Goal: Task Accomplishment & Management: Complete application form

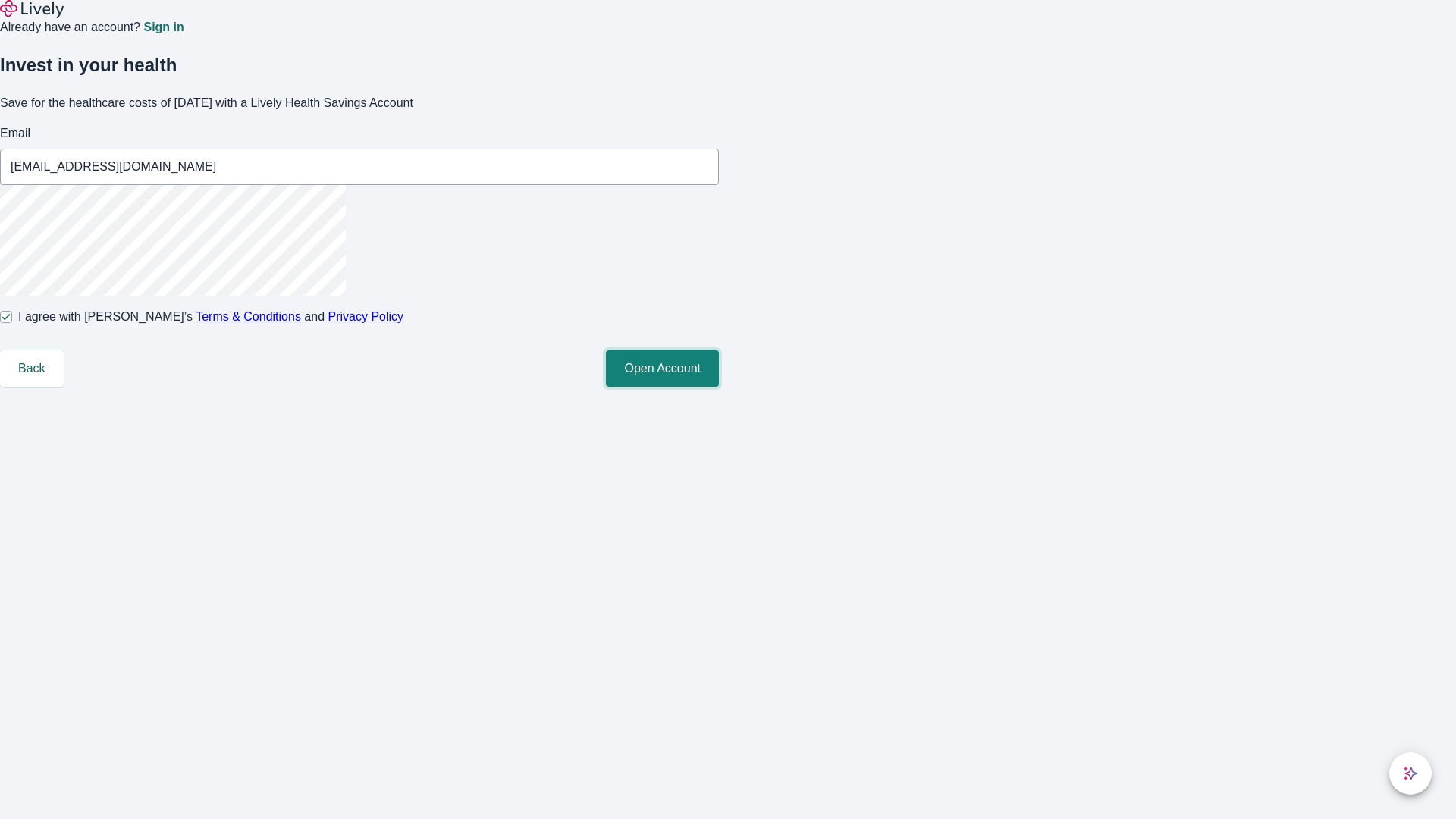
click at [719, 387] on button "Open Account" at bounding box center [663, 369] width 113 height 37
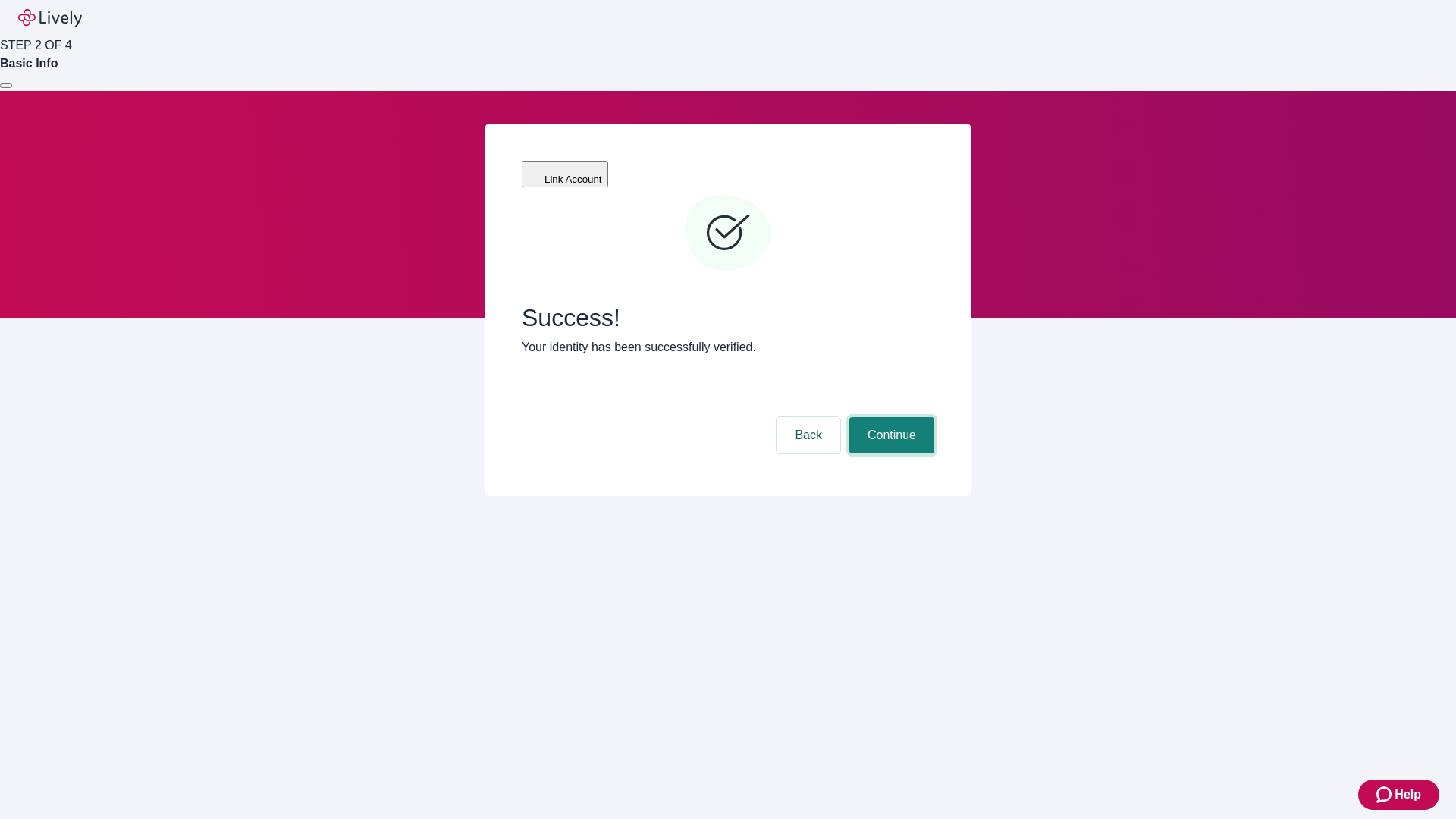
click at [889, 417] on button "Continue" at bounding box center [891, 435] width 85 height 37
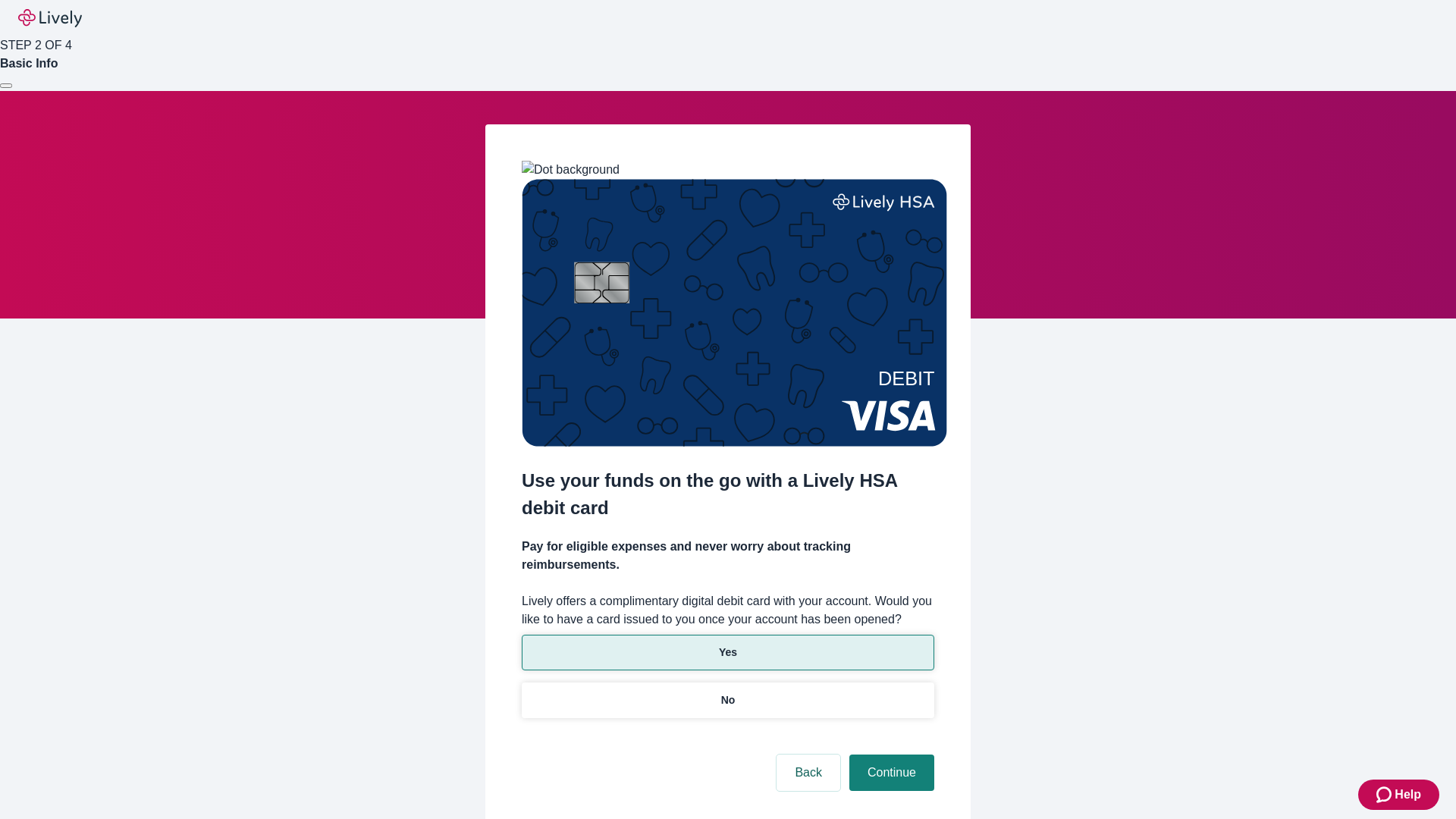
click at [727, 645] on p "Yes" at bounding box center [728, 653] width 18 height 16
click at [889, 755] on button "Continue" at bounding box center [891, 773] width 85 height 37
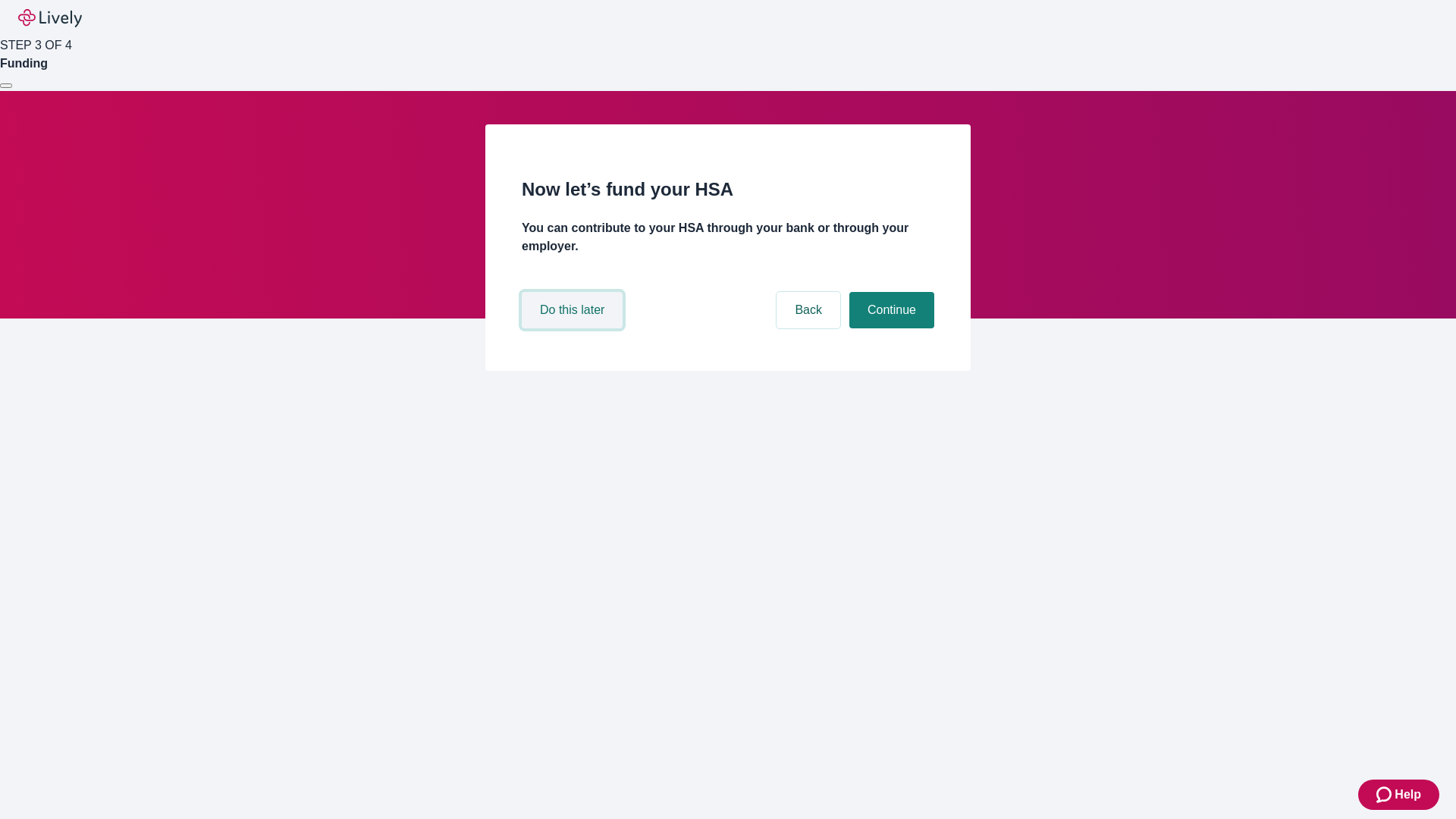
click at [574, 328] on button "Do this later" at bounding box center [572, 310] width 100 height 37
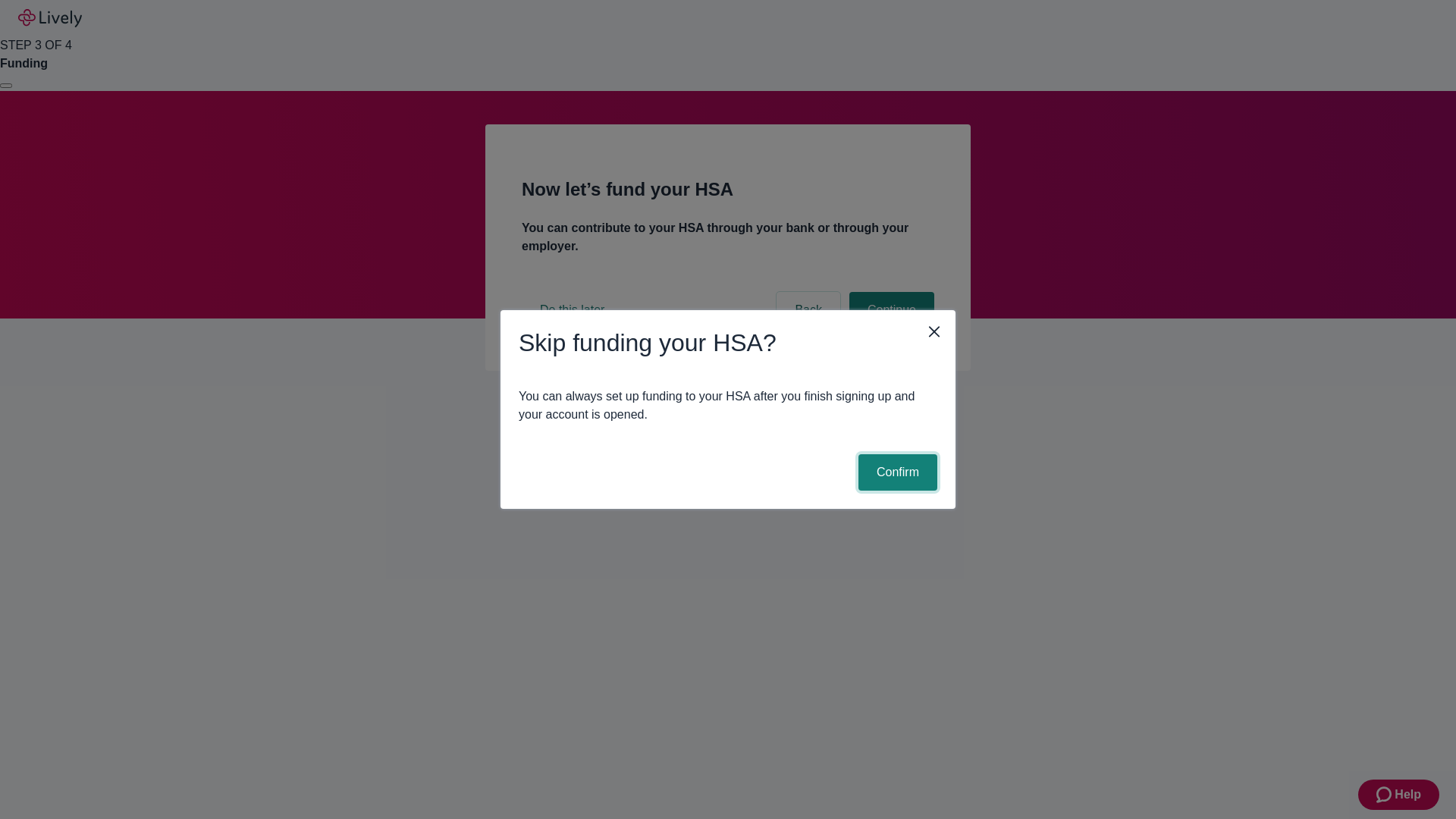
click at [896, 473] on button "Confirm" at bounding box center [897, 473] width 79 height 37
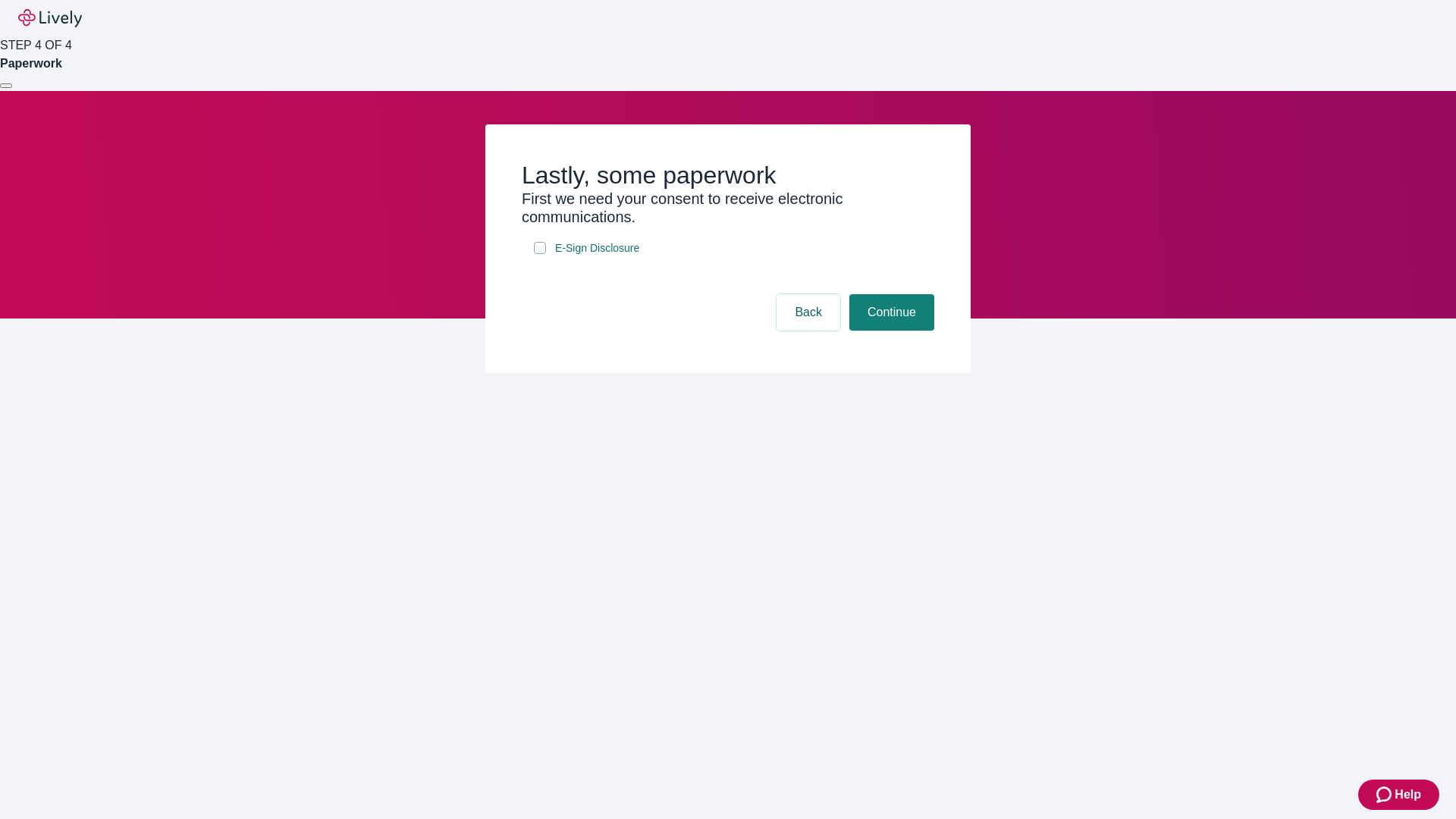
click at [540, 254] on input "E-Sign Disclosure" at bounding box center [540, 248] width 13 height 13
checkbox input "true"
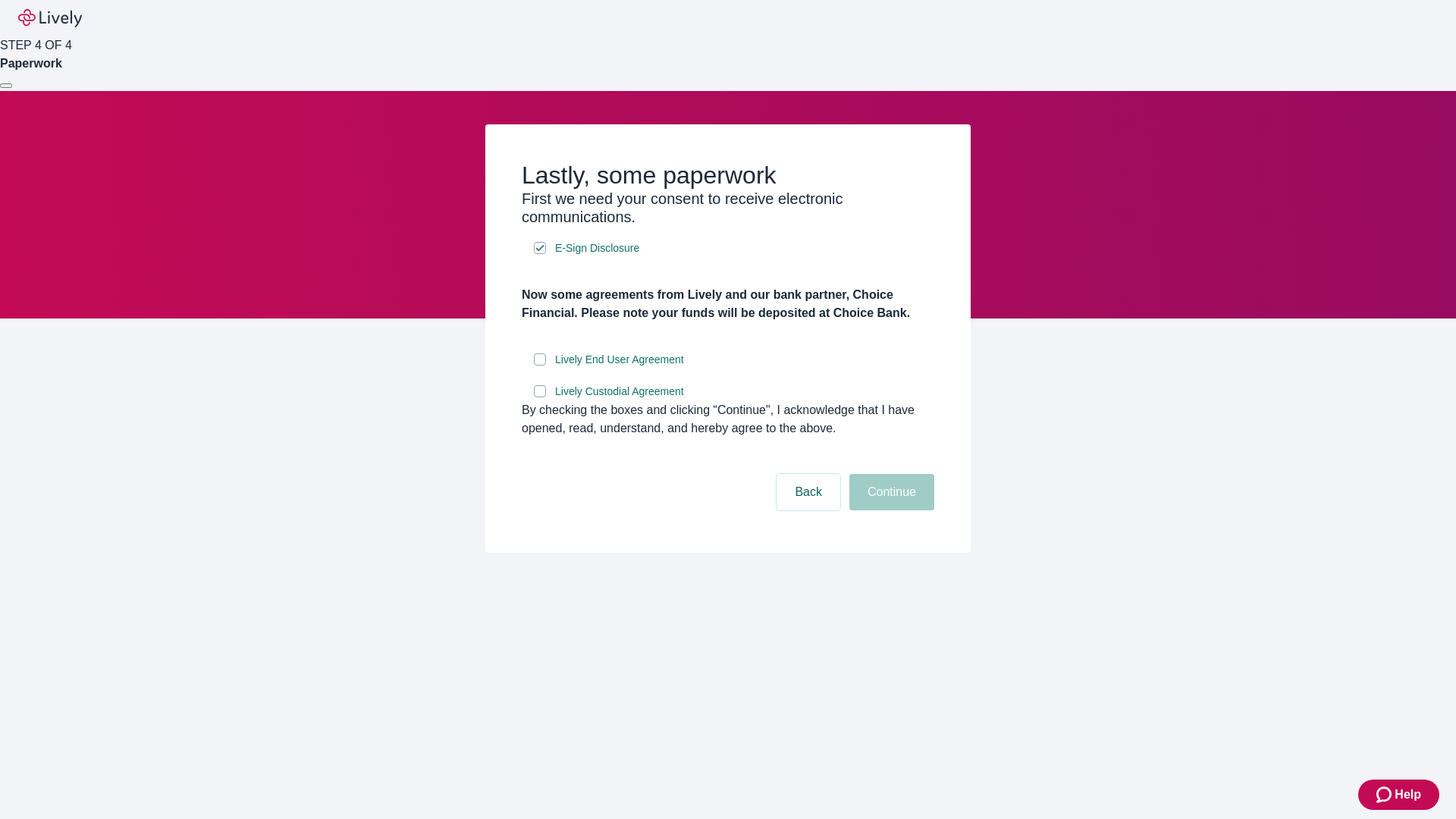
click at [540, 366] on input "Lively End User Agreement" at bounding box center [540, 360] width 13 height 13
checkbox input "true"
click at [540, 397] on input "Lively Custodial Agreement" at bounding box center [540, 392] width 13 height 13
checkbox input "true"
click at [889, 510] on button "Continue" at bounding box center [891, 492] width 85 height 37
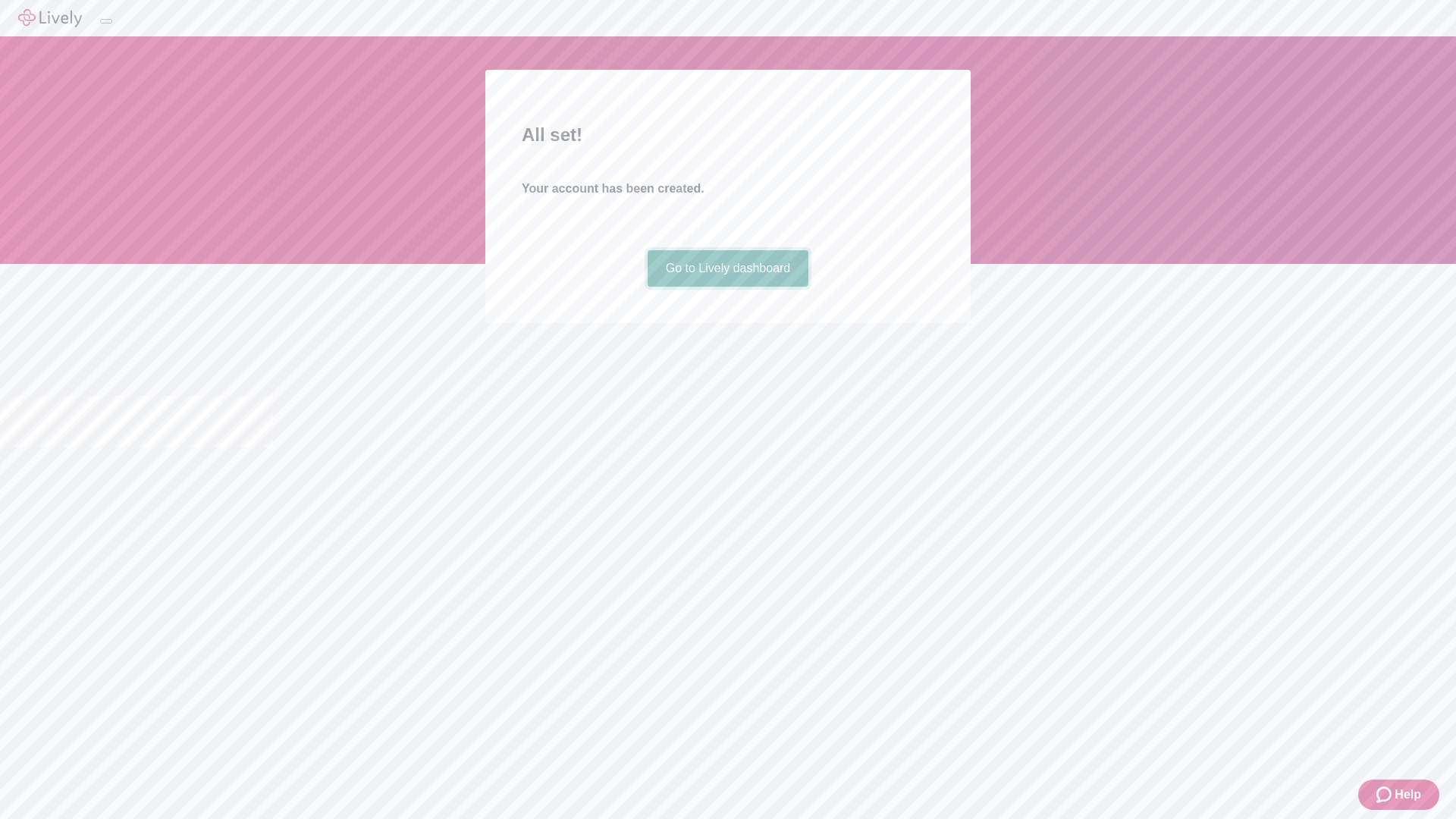
click at [727, 287] on link "Go to Lively dashboard" at bounding box center [728, 268] width 161 height 37
